Goal: Information Seeking & Learning: Find specific fact

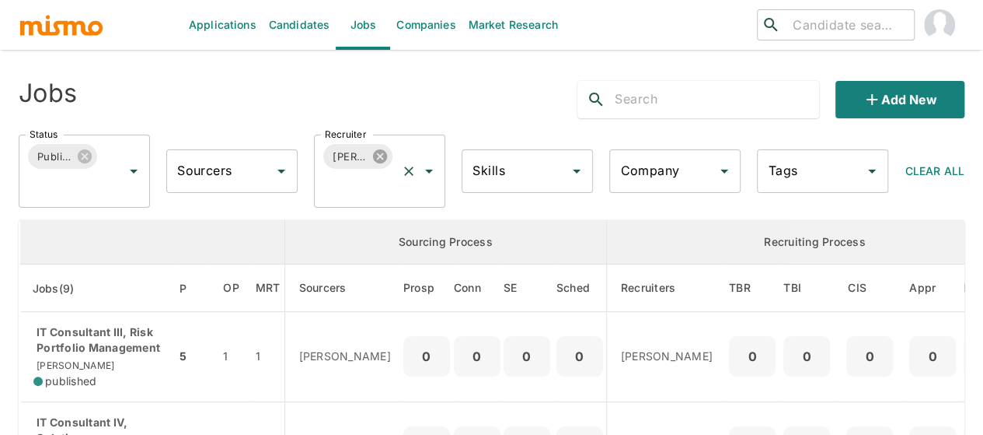
click at [376, 155] on icon at bounding box center [380, 156] width 14 height 14
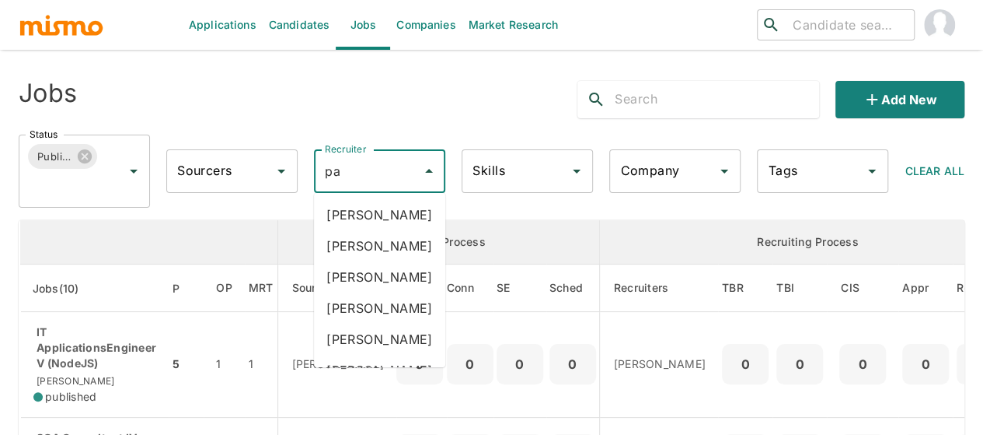
type input "pao"
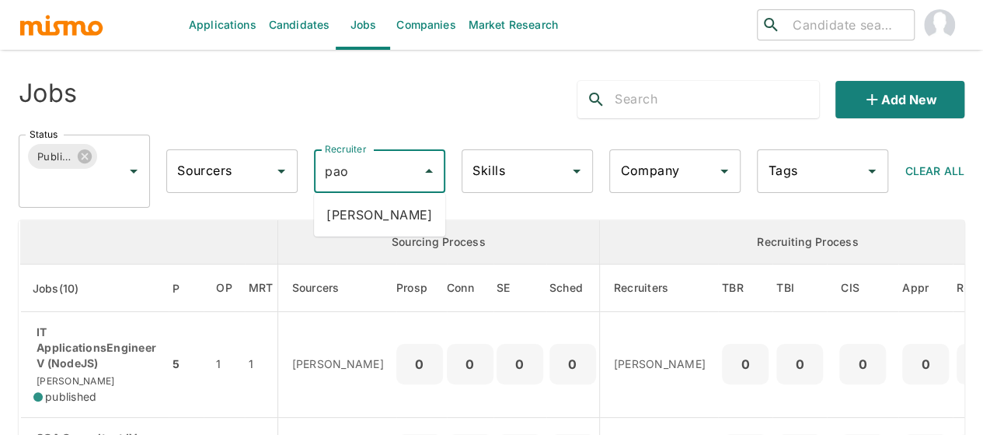
click at [371, 211] on li "[PERSON_NAME]" at bounding box center [379, 214] width 131 height 31
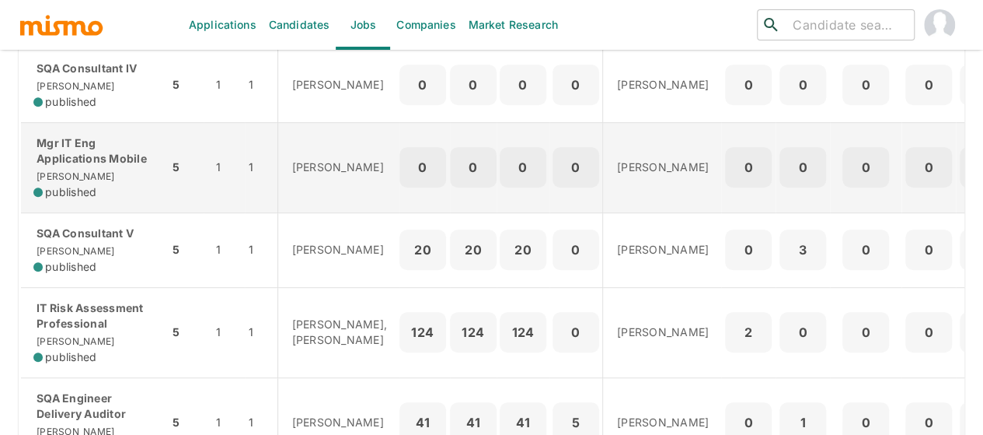
scroll to position [466, 0]
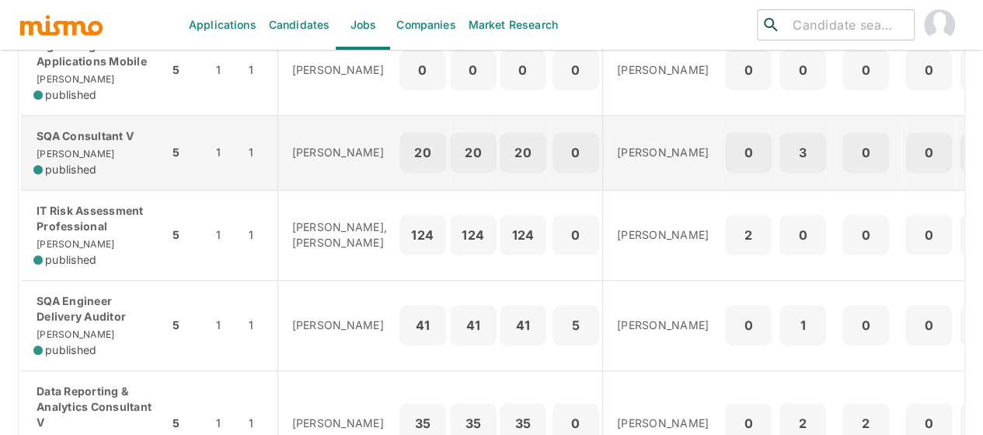
click at [95, 155] on div "SQA Consultant V [PERSON_NAME] published" at bounding box center [94, 152] width 123 height 49
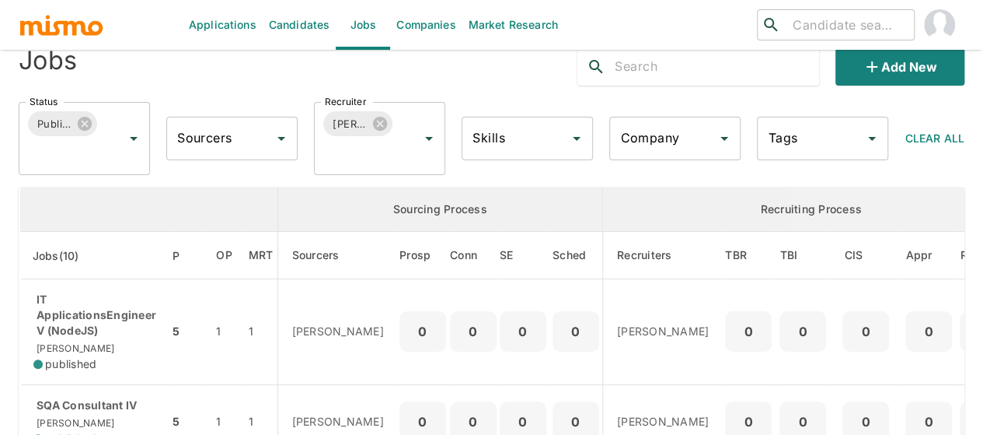
scroll to position [0, 0]
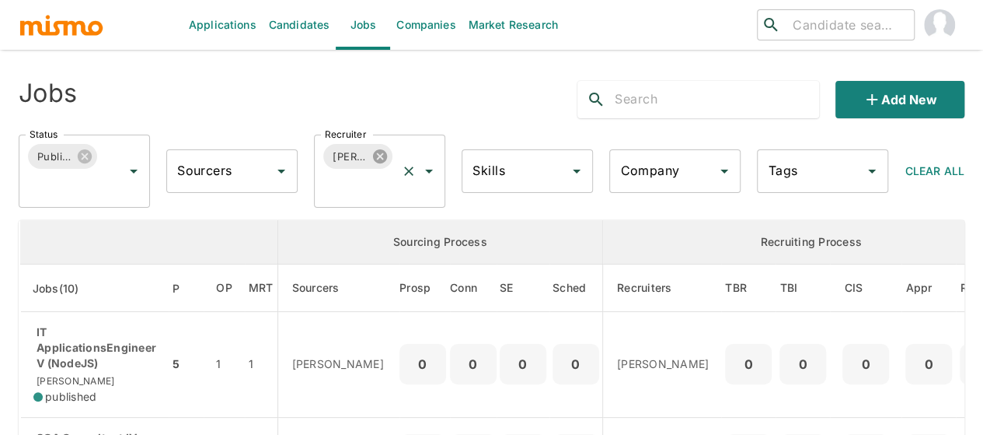
click at [383, 153] on icon at bounding box center [380, 156] width 14 height 14
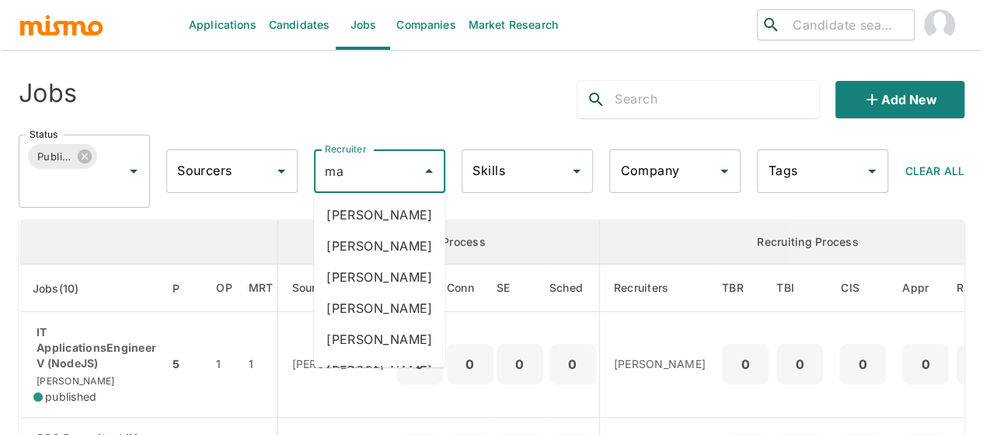
type input "mai"
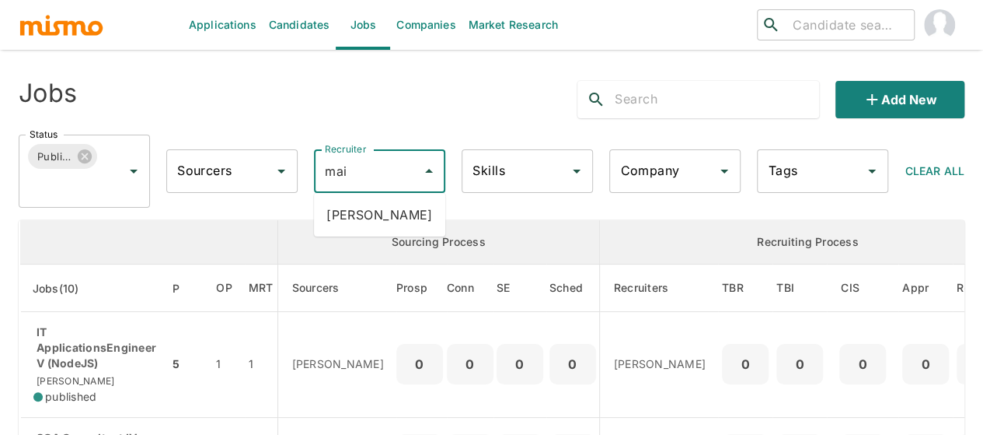
click at [350, 209] on li "[PERSON_NAME]" at bounding box center [379, 214] width 131 height 31
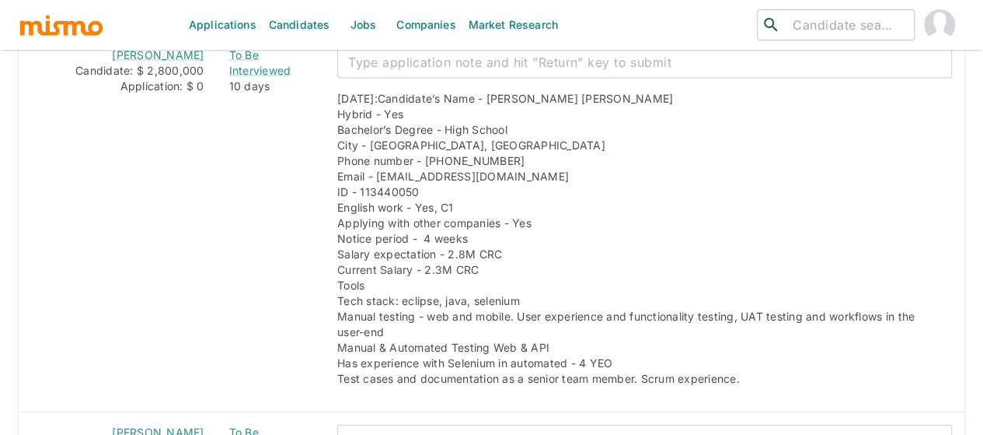
scroll to position [1726, 0]
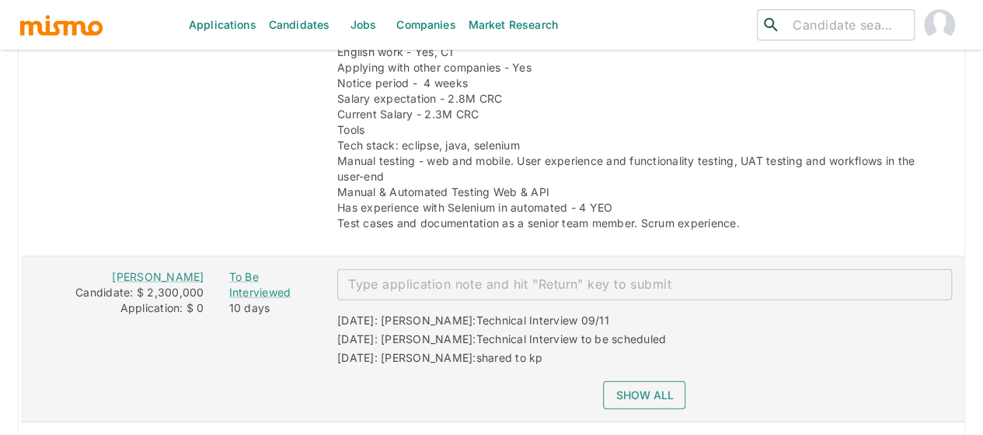
click at [648, 381] on button "Show all" at bounding box center [644, 395] width 82 height 29
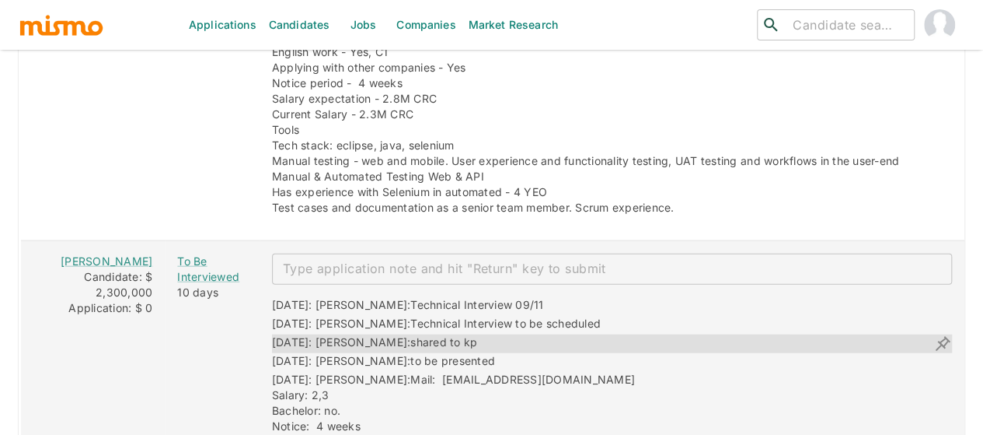
scroll to position [1810, 0]
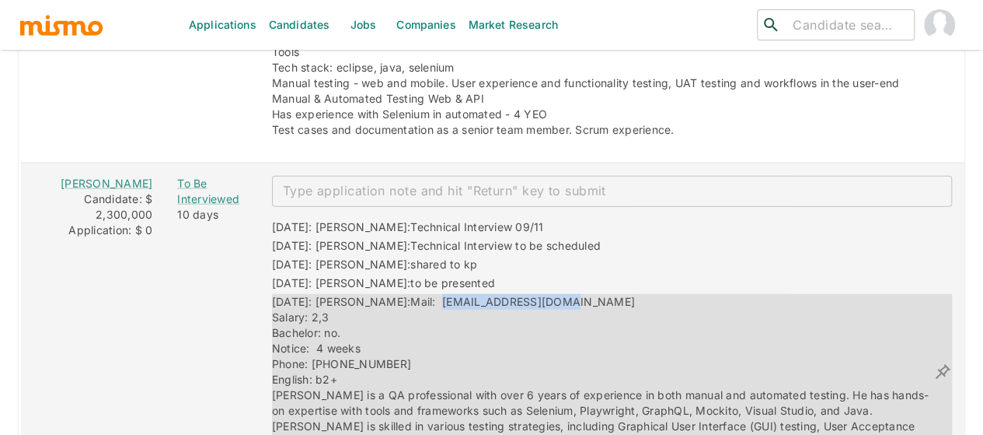
drag, startPoint x: 525, startPoint y: 255, endPoint x: 396, endPoint y: 259, distance: 128.3
click at [396, 294] on div "[DATE]: [PERSON_NAME]: Mail: [EMAIL_ADDRESS][DOMAIN_NAME] Salary: 2,3 Bachelor:…" at bounding box center [603, 371] width 662 height 155
copy span "[EMAIL_ADDRESS][DOMAIN_NAME]"
